Goal: Information Seeking & Learning: Learn about a topic

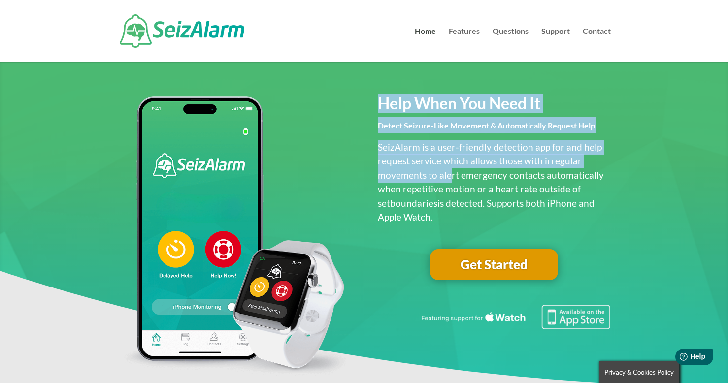
drag, startPoint x: 379, startPoint y: 106, endPoint x: 449, endPoint y: 171, distance: 95.9
click at [449, 171] on div "Help When You Need It Detect Seizure-Like Movement & Automatically Request Help…" at bounding box center [494, 161] width 233 height 128
click at [449, 171] on p "SeizAlarm is a user-friendly detection app for and help request service which a…" at bounding box center [494, 182] width 233 height 84
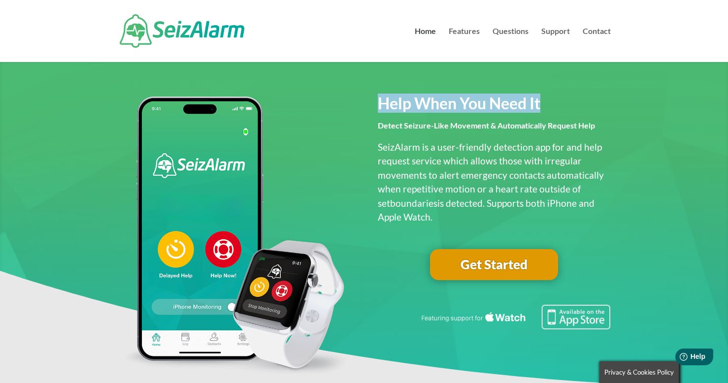
drag, startPoint x: 376, startPoint y: 108, endPoint x: 542, endPoint y: 114, distance: 166.1
click at [542, 114] on div "Help When You Need It Detect Seizure-Like Movement & Automatically Request Help…" at bounding box center [364, 239] width 493 height 295
click at [542, 114] on h2 "Help When You Need It" at bounding box center [494, 107] width 233 height 21
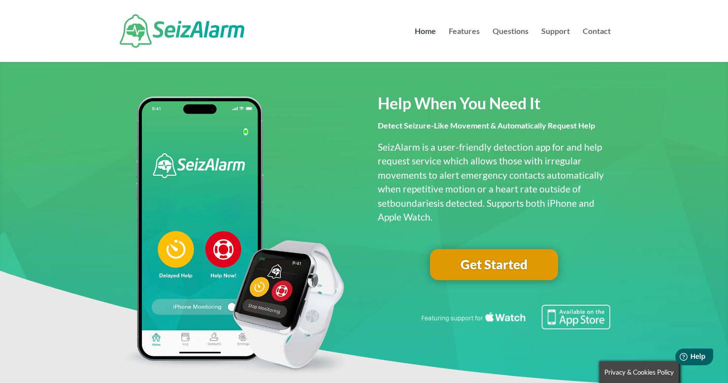
click at [529, 122] on span "Detect Seizure-Like Movement & Automatically Request Help" at bounding box center [486, 125] width 217 height 9
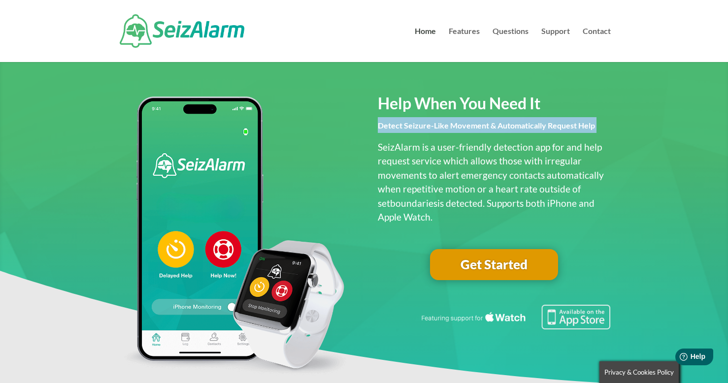
click at [529, 122] on span "Detect Seizure-Like Movement & Automatically Request Help" at bounding box center [486, 125] width 217 height 9
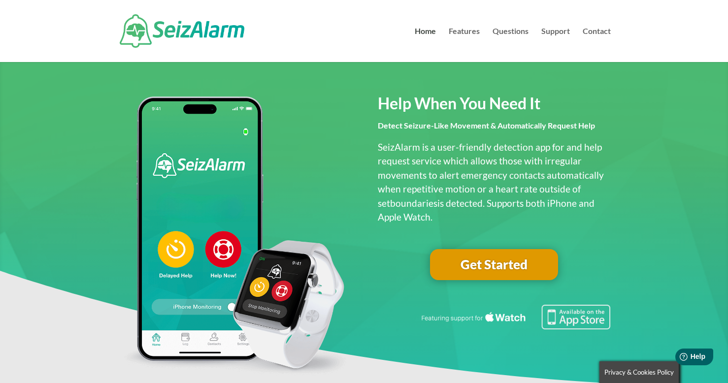
click at [519, 158] on p "SeizAlarm is a user-friendly detection app for and help request service which a…" at bounding box center [494, 182] width 233 height 84
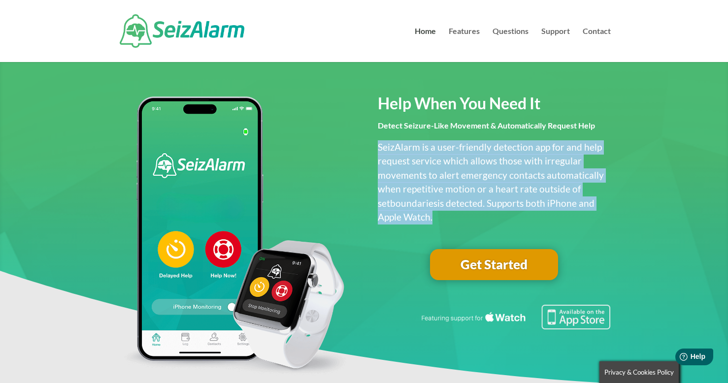
click at [519, 158] on p "SeizAlarm is a user-friendly detection app for and help request service which a…" at bounding box center [494, 182] width 233 height 84
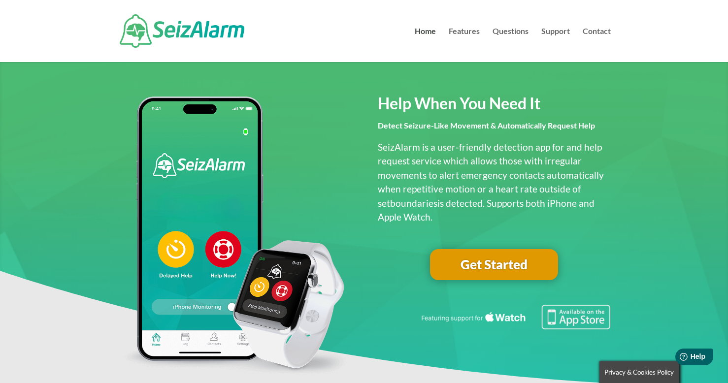
click at [537, 103] on span "Help When You Need It" at bounding box center [459, 103] width 163 height 19
click at [470, 182] on p "SeizAlarm is a user-friendly detection app for and help request service which a…" at bounding box center [494, 182] width 233 height 84
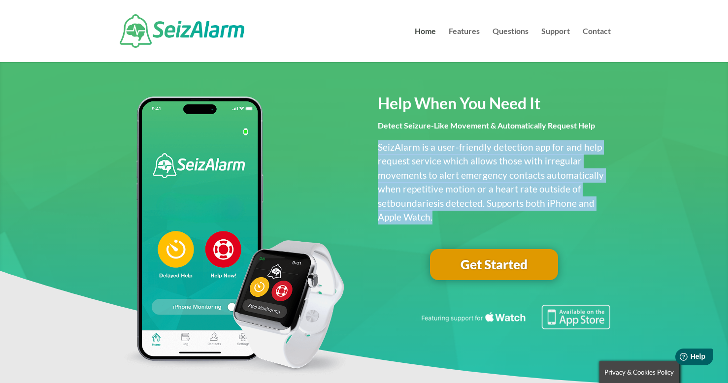
click at [470, 182] on p "SeizAlarm is a user-friendly detection app for and help request service which a…" at bounding box center [494, 182] width 233 height 84
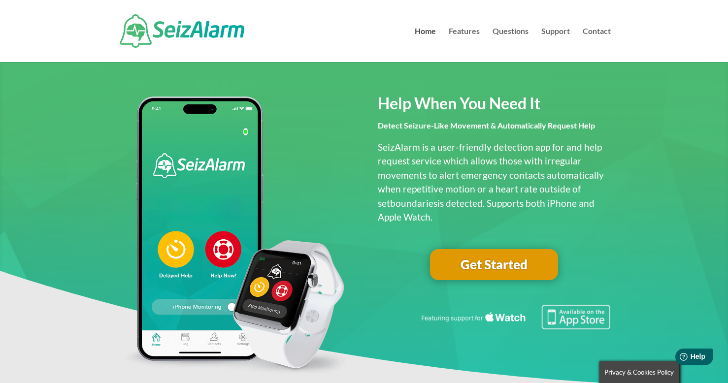
click at [448, 186] on p "SeizAlarm is a user-friendly detection app for and help request service which a…" at bounding box center [494, 182] width 233 height 84
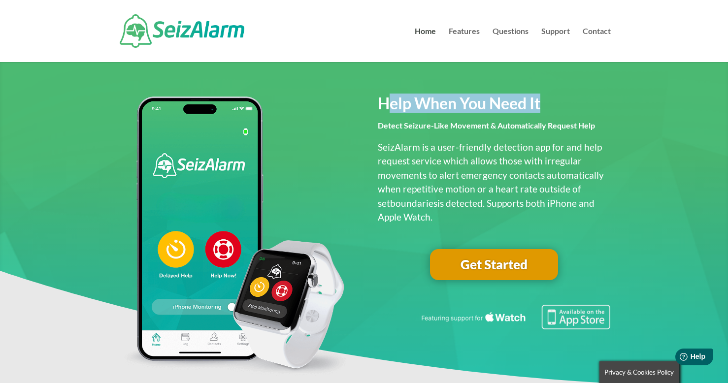
drag, startPoint x: 387, startPoint y: 112, endPoint x: 587, endPoint y: 112, distance: 200.0
click at [587, 112] on h2 "Help When You Need It" at bounding box center [494, 107] width 233 height 21
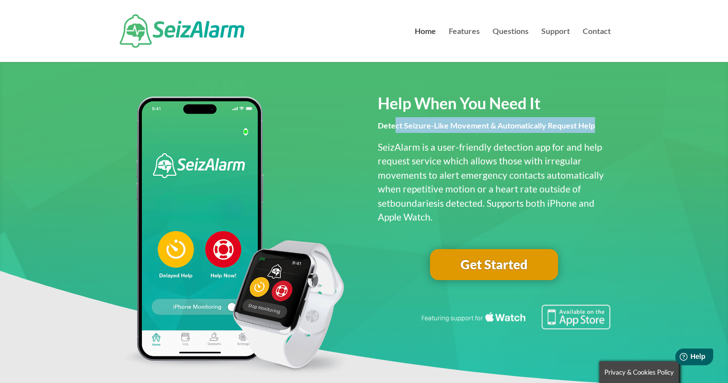
drag, startPoint x: 396, startPoint y: 125, endPoint x: 583, endPoint y: 137, distance: 187.6
click at [583, 137] on h2 "Detect Seizure-Like Movement & Automatically Request Help" at bounding box center [494, 127] width 233 height 21
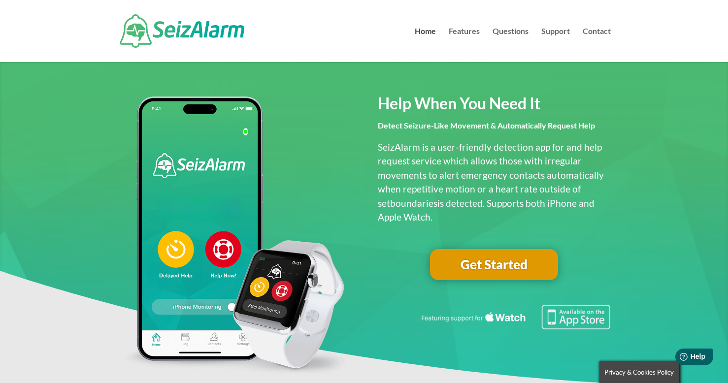
click at [586, 125] on span "Detect Seizure-Like Movement & Automatically Request Help" at bounding box center [486, 125] width 217 height 9
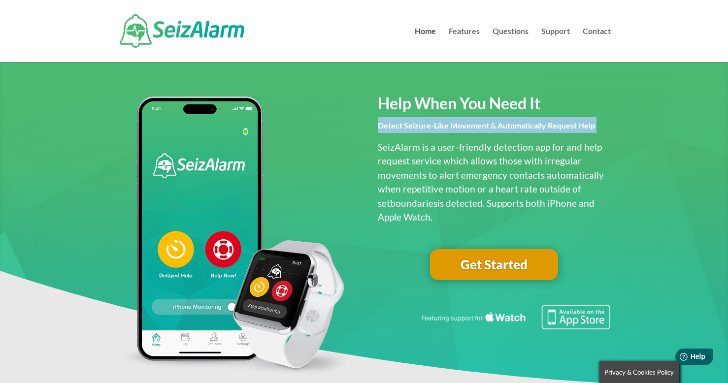
click at [586, 125] on span "Detect Seizure-Like Movement & Automatically Request Help" at bounding box center [486, 125] width 217 height 9
drag, startPoint x: 419, startPoint y: 213, endPoint x: 365, endPoint y: 146, distance: 85.5
click at [365, 146] on div "Help When You Need It Detect Seizure-Like Movement & Automatically Request Help…" at bounding box center [364, 239] width 493 height 295
click at [380, 147] on p "SeizAlarm is a user-friendly detection app for and help request service which a…" at bounding box center [494, 182] width 233 height 84
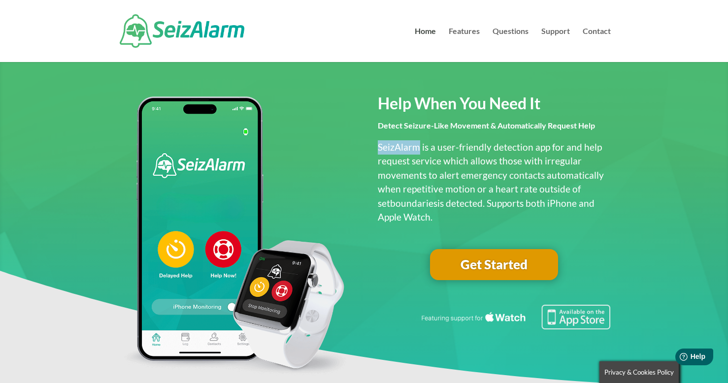
click at [380, 147] on p "SeizAlarm is a user-friendly detection app for and help request service which a…" at bounding box center [494, 182] width 233 height 84
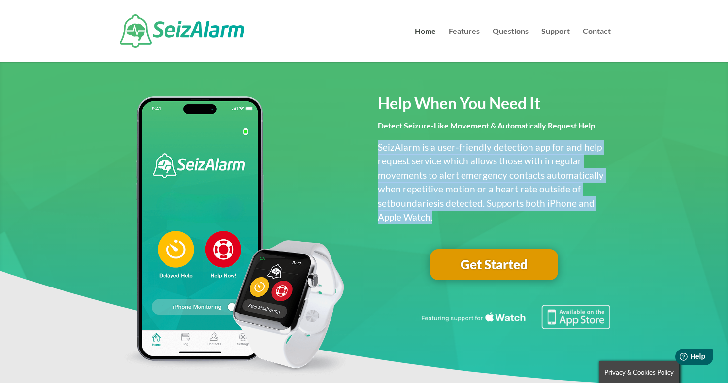
click at [380, 147] on p "SeizAlarm is a user-friendly detection app for and help request service which a…" at bounding box center [494, 182] width 233 height 84
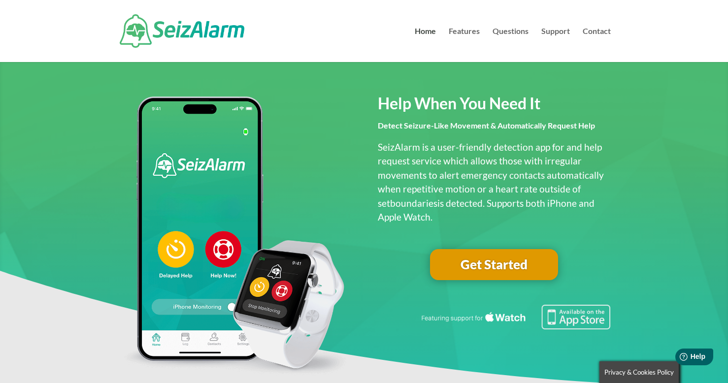
click at [469, 202] on p "SeizAlarm is a user-friendly detection app for and help request service which a…" at bounding box center [494, 182] width 233 height 84
drag, startPoint x: 477, startPoint y: 204, endPoint x: 545, endPoint y: 204, distance: 68.5
click at [545, 204] on p "SeizAlarm is a user-friendly detection app for and help request service which a…" at bounding box center [494, 182] width 233 height 84
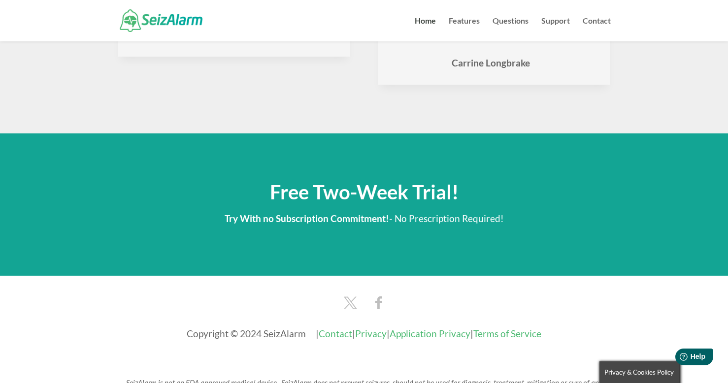
scroll to position [1607, 0]
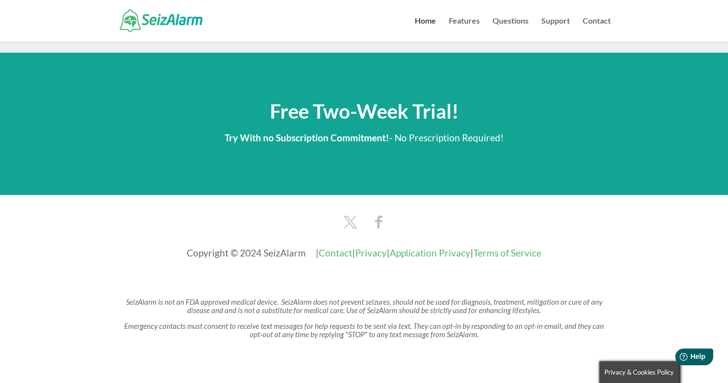
click at [452, 130] on p "Try With no Subscription Commitment! - No Prescription Required!" at bounding box center [364, 138] width 493 height 17
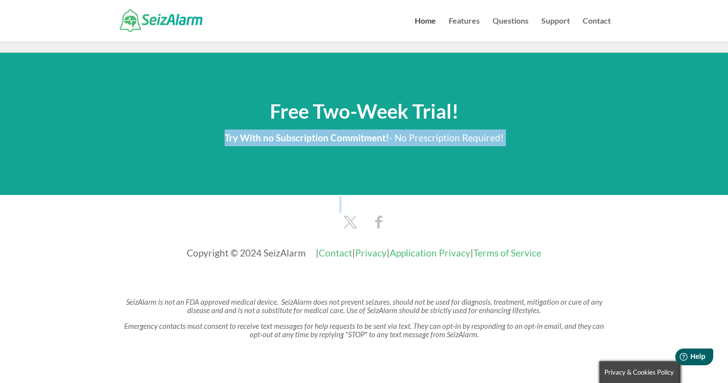
click at [452, 130] on p "Try With no Subscription Commitment! - No Prescription Required!" at bounding box center [364, 138] width 493 height 17
click at [448, 130] on p "Try With no Subscription Commitment! - No Prescription Required!" at bounding box center [364, 138] width 493 height 17
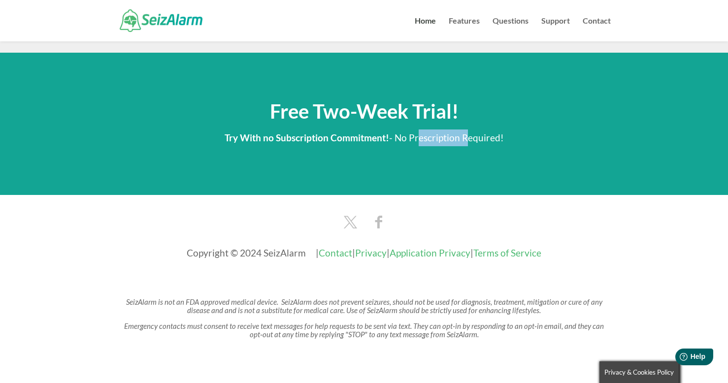
click at [448, 130] on p "Try With no Subscription Commitment! - No Prescription Required!" at bounding box center [364, 138] width 493 height 17
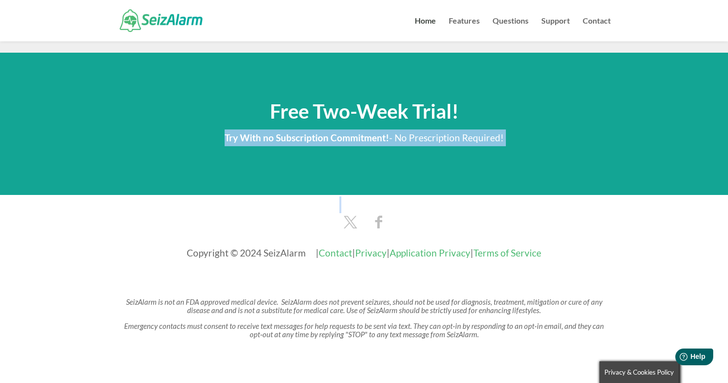
click at [448, 130] on p "Try With no Subscription Commitment! - No Prescription Required!" at bounding box center [364, 138] width 493 height 17
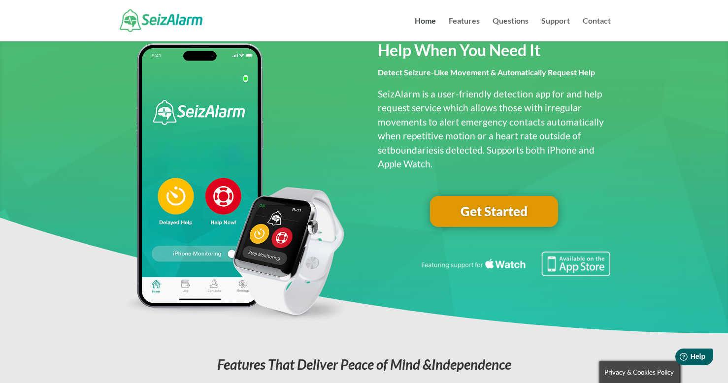
scroll to position [0, 0]
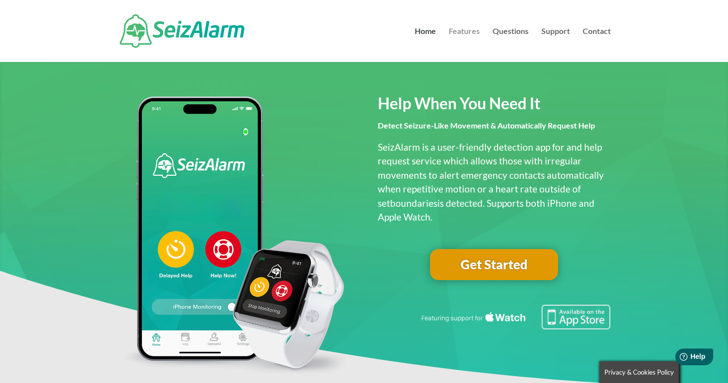
click at [463, 28] on link "Features" at bounding box center [464, 45] width 31 height 34
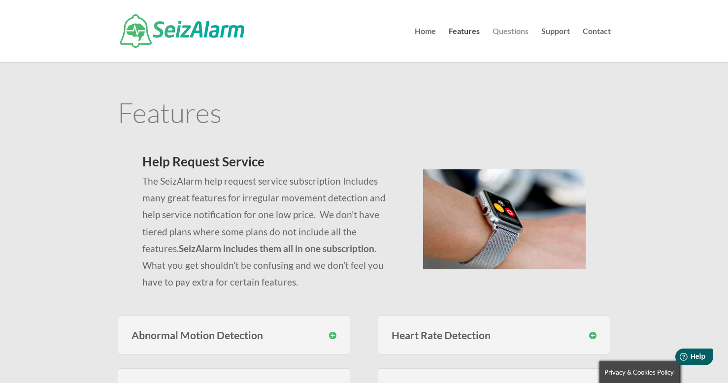
click at [517, 32] on link "Questions" at bounding box center [511, 45] width 36 height 34
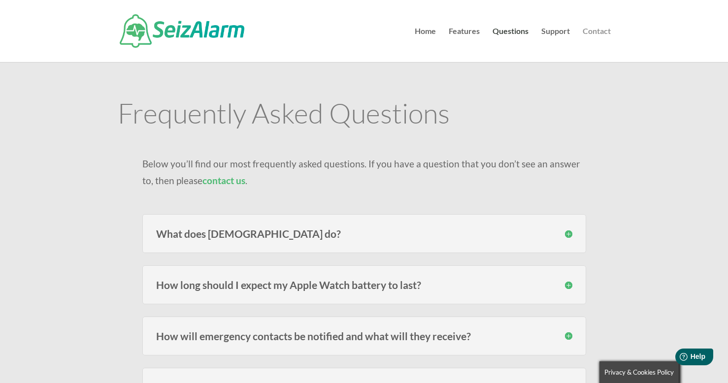
click at [604, 32] on link "Contact" at bounding box center [597, 45] width 28 height 34
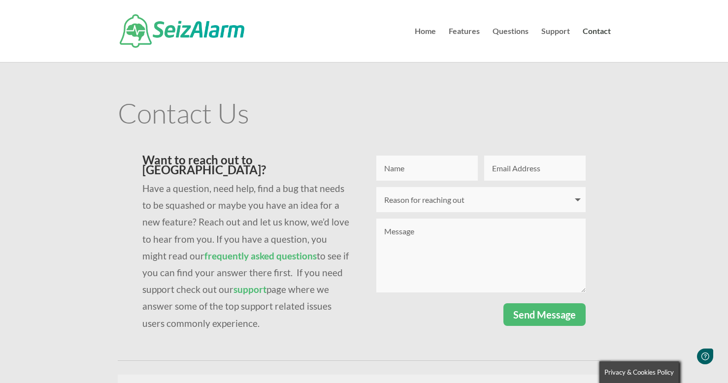
click at [515, 28] on link "Questions" at bounding box center [511, 45] width 36 height 34
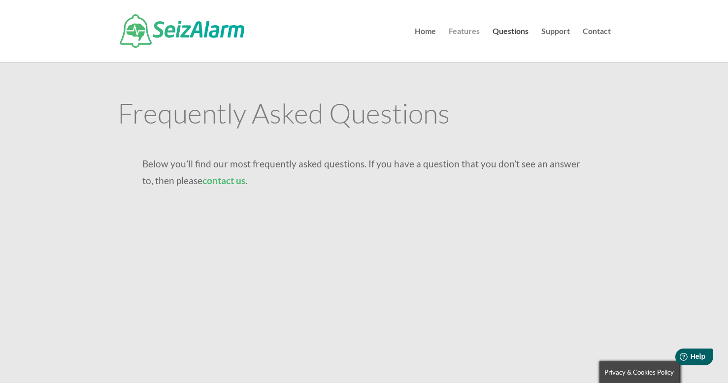
click at [460, 33] on link "Features" at bounding box center [464, 45] width 31 height 34
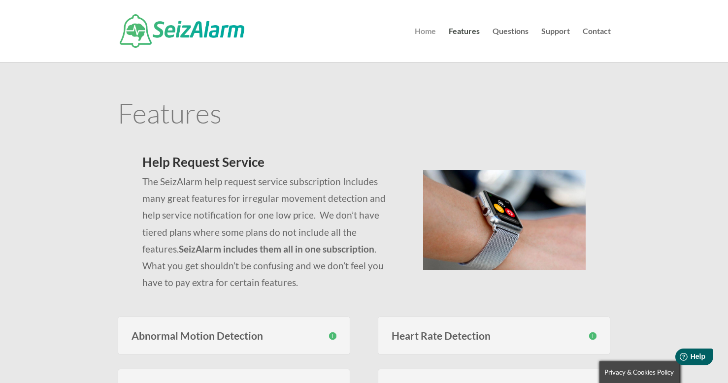
click at [428, 29] on link "Home" at bounding box center [425, 45] width 21 height 34
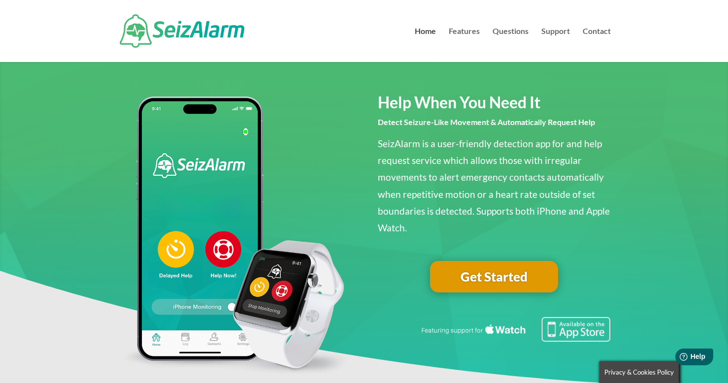
click at [404, 148] on span "SeizAlarm is a user-friendly detection app for and help request service which a…" at bounding box center [494, 186] width 232 height 96
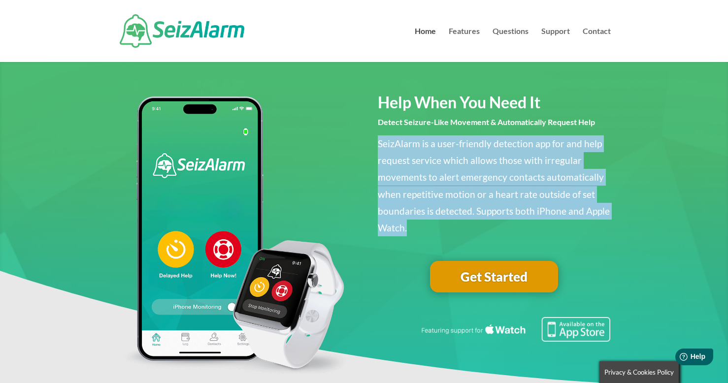
click at [404, 148] on span "SeizAlarm is a user-friendly detection app for and help request service which a…" at bounding box center [494, 186] width 232 height 96
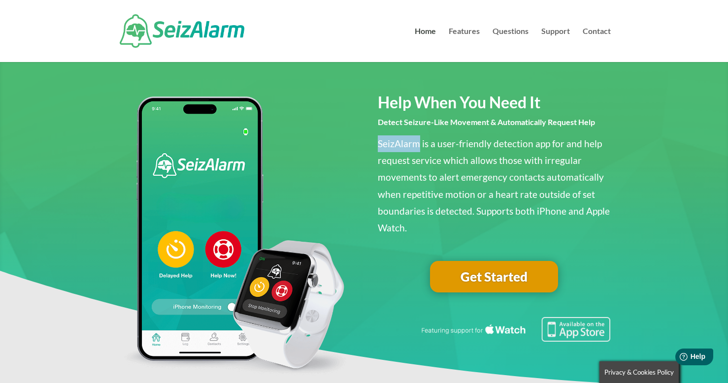
click at [404, 148] on span "SeizAlarm is a user-friendly detection app for and help request service which a…" at bounding box center [494, 186] width 232 height 96
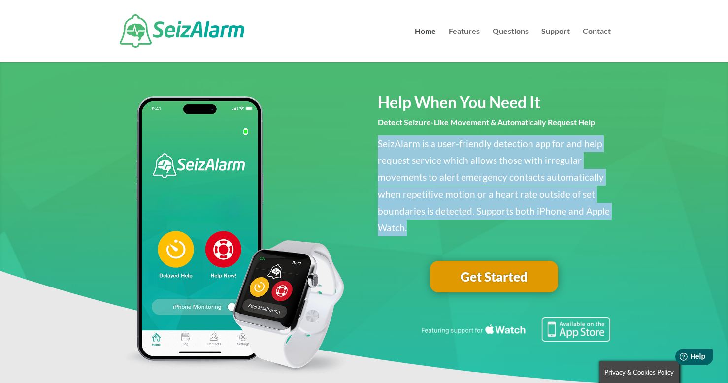
click at [404, 148] on span "SeizAlarm is a user-friendly detection app for and help request service which a…" at bounding box center [494, 186] width 232 height 96
click at [414, 160] on span "SeizAlarm is a user-friendly detection app for and help request service which a…" at bounding box center [494, 186] width 232 height 96
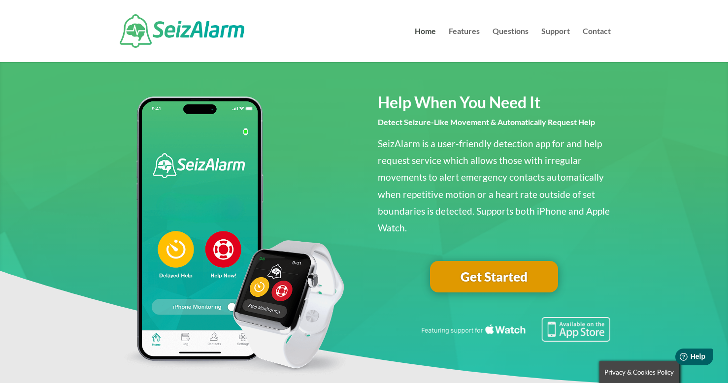
click at [418, 174] on span "SeizAlarm is a user-friendly detection app for and help request service which a…" at bounding box center [494, 186] width 232 height 96
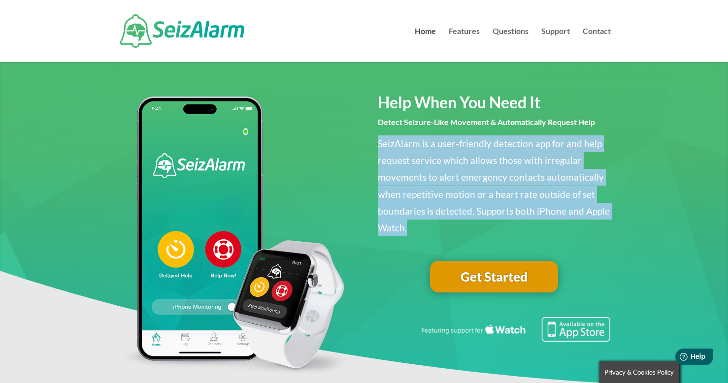
click at [418, 174] on span "SeizAlarm is a user-friendly detection app for and help request service which a…" at bounding box center [494, 186] width 232 height 96
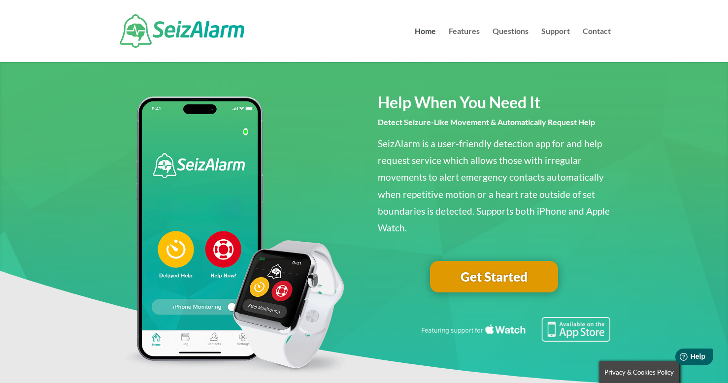
click at [441, 187] on p "SeizAlarm is a user-friendly detection app for and help request service which a…" at bounding box center [494, 185] width 233 height 101
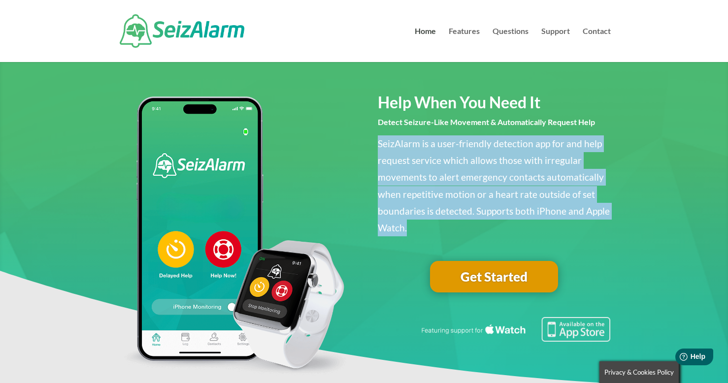
click at [441, 187] on p "SeizAlarm is a user-friendly detection app for and help request service which a…" at bounding box center [494, 185] width 233 height 101
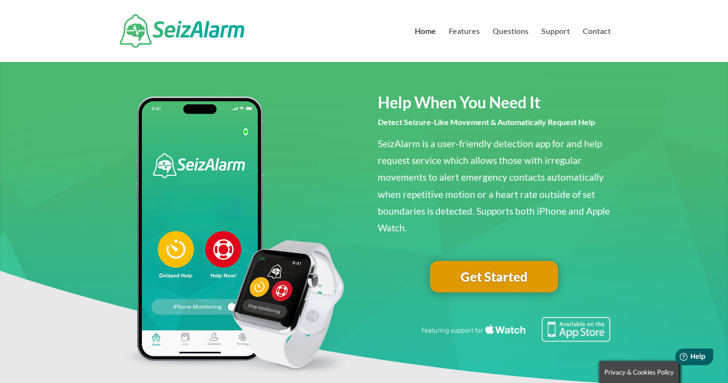
click at [440, 211] on span "SeizAlarm is a user-friendly detection app for and help request service which a…" at bounding box center [494, 186] width 232 height 96
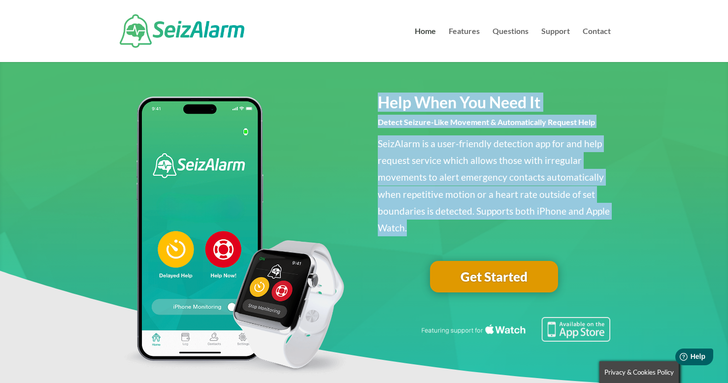
drag, startPoint x: 419, startPoint y: 226, endPoint x: 371, endPoint y: 102, distance: 131.9
click at [371, 102] on div "Help When You Need It Detect Seizure-Like Movement & Automatically Request Help…" at bounding box center [364, 239] width 493 height 295
copy div "Help When You Need It Detect Seizure-Like Movement & Automatically Request Help…"
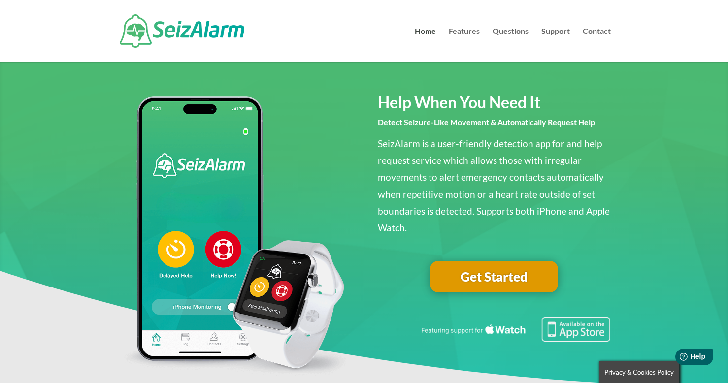
click at [420, 157] on span "SeizAlarm is a user-friendly detection app for and help request service which a…" at bounding box center [494, 186] width 232 height 96
click at [413, 177] on span "SeizAlarm is a user-friendly detection app for and help request service which a…" at bounding box center [494, 186] width 232 height 96
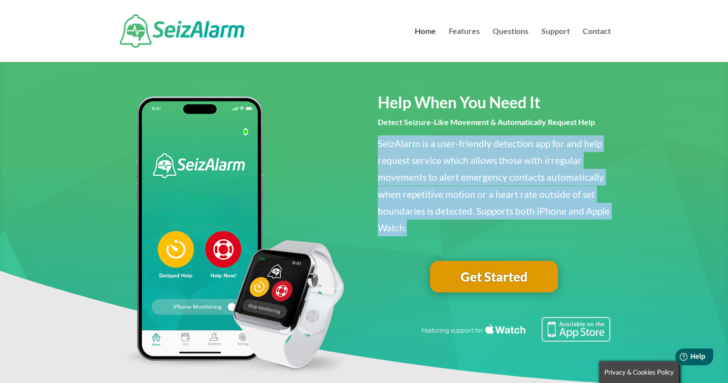
click at [413, 177] on span "SeizAlarm is a user-friendly detection app for and help request service which a…" at bounding box center [494, 186] width 232 height 96
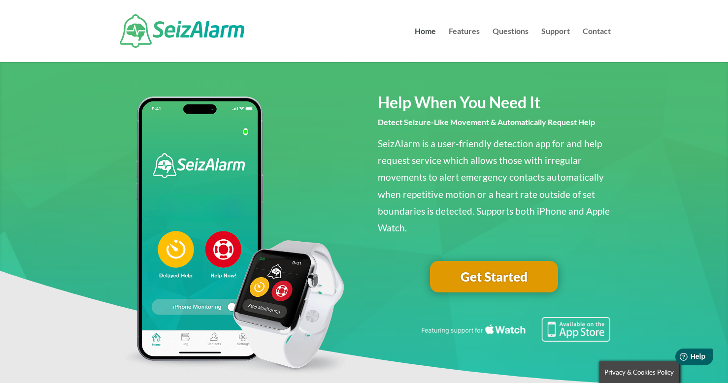
click at [416, 189] on span "SeizAlarm is a user-friendly detection app for and help request service which a…" at bounding box center [494, 186] width 232 height 96
click at [301, 102] on img at bounding box center [234, 237] width 233 height 280
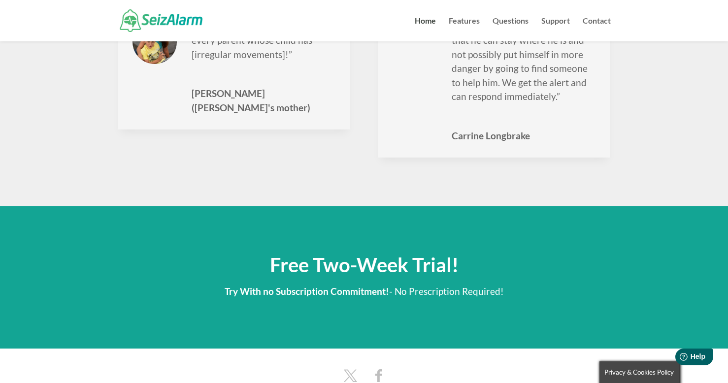
scroll to position [1452, 0]
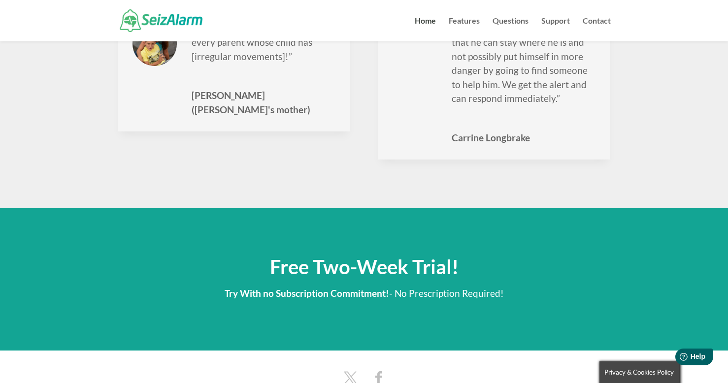
click at [412, 256] on span "Free Two-Week Trial!" at bounding box center [364, 267] width 189 height 24
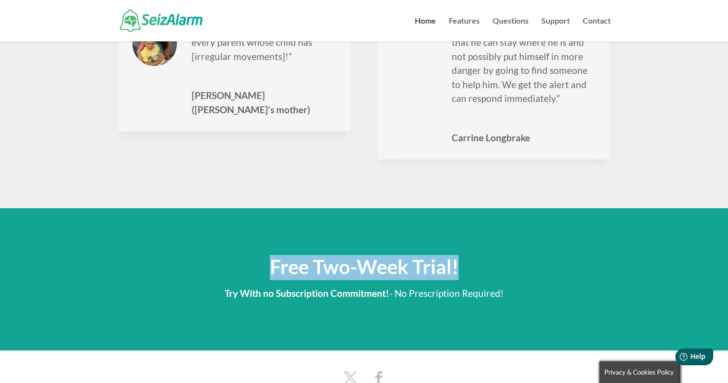
click at [412, 256] on span "Free Two-Week Trial!" at bounding box center [364, 267] width 189 height 24
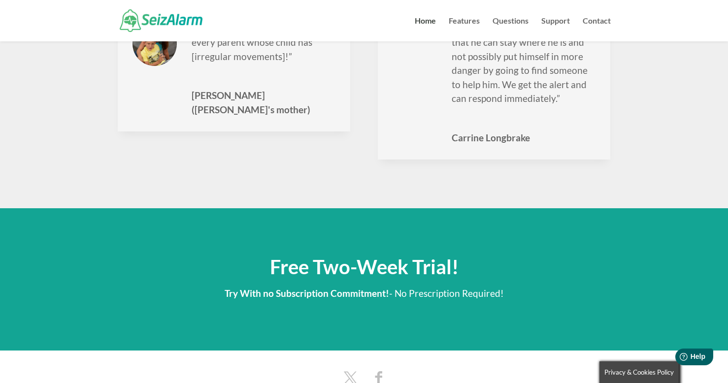
click at [433, 285] on p "Try With no Subscription Commitment! - No Prescription Required!" at bounding box center [364, 293] width 493 height 17
click at [416, 261] on span "Free Two-Week Trial!" at bounding box center [364, 267] width 189 height 24
click at [434, 285] on p "Try With no Subscription Commitment! - No Prescription Required!" at bounding box center [364, 293] width 493 height 17
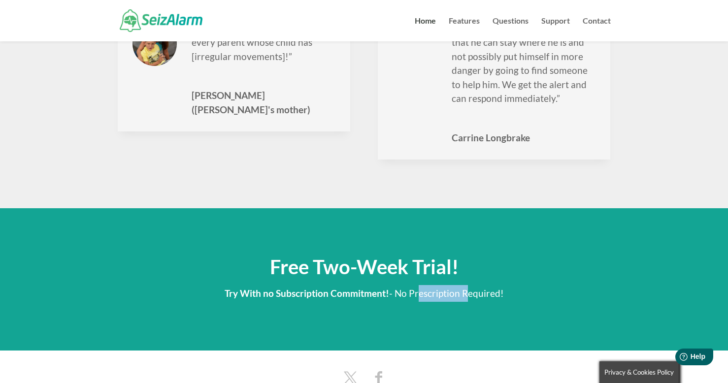
click at [434, 285] on p "Try With no Subscription Commitment! - No Prescription Required!" at bounding box center [364, 293] width 493 height 17
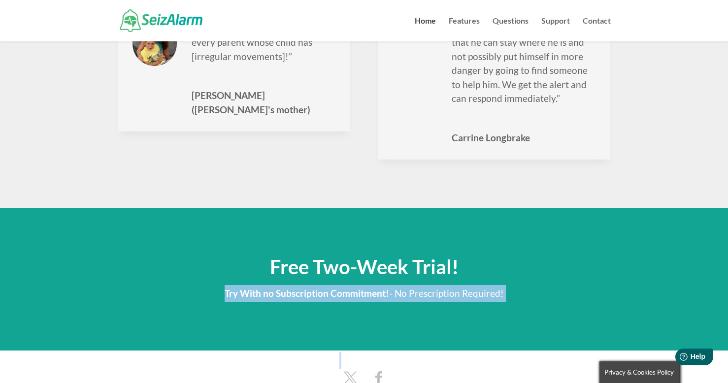
click at [434, 285] on p "Try With no Subscription Commitment! - No Prescription Required!" at bounding box center [364, 293] width 493 height 17
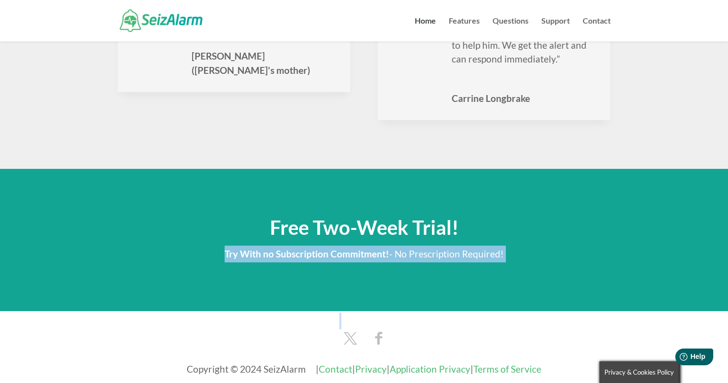
scroll to position [1607, 0]
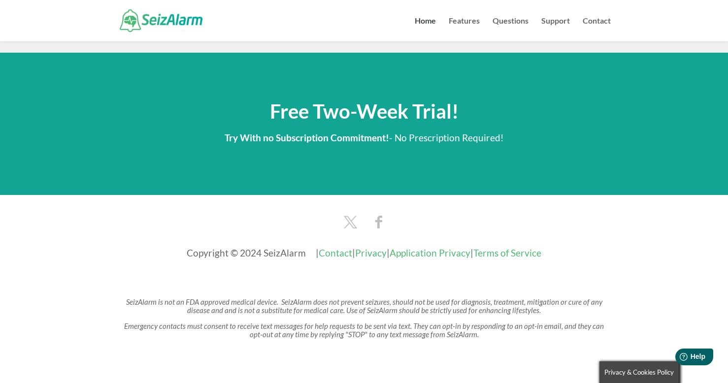
click at [332, 105] on span "Free Two-Week Trial!" at bounding box center [364, 112] width 189 height 24
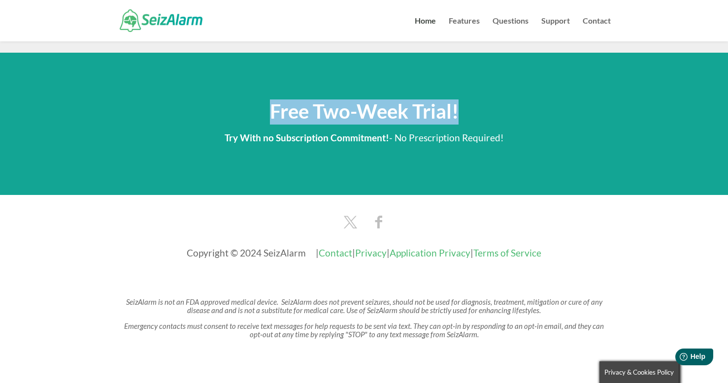
click at [332, 105] on span "Free Two-Week Trial!" at bounding box center [364, 112] width 189 height 24
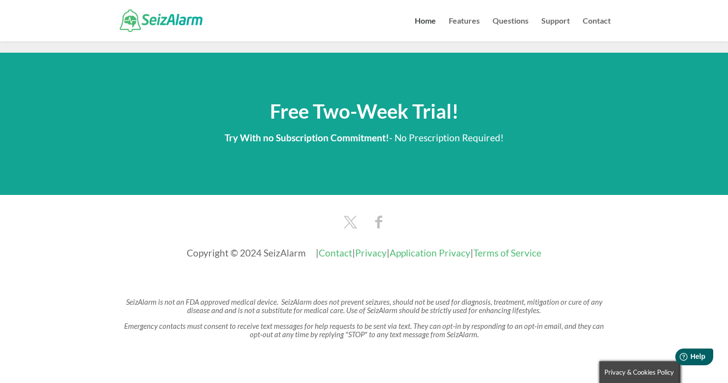
click at [406, 101] on span "Free Two-Week Trial!" at bounding box center [364, 112] width 189 height 24
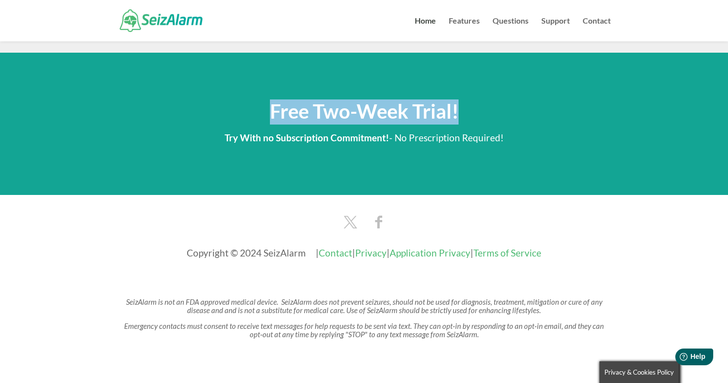
click at [406, 101] on span "Free Two-Week Trial!" at bounding box center [364, 112] width 189 height 24
